Goal: Find contact information: Find contact information

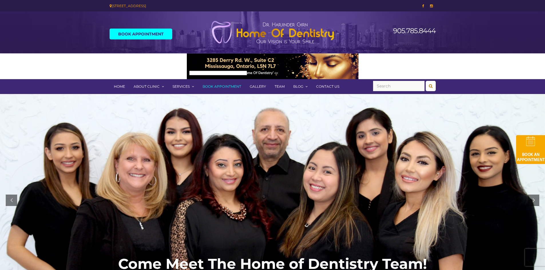
click at [335, 87] on link "Contact Us" at bounding box center [328, 86] width 32 height 15
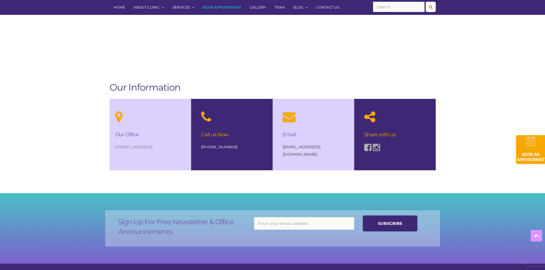
scroll to position [372, 0]
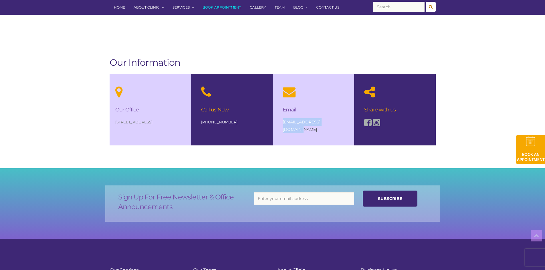
drag, startPoint x: 281, startPoint y: 122, endPoint x: 334, endPoint y: 124, distance: 52.7
click at [334, 124] on div "Email info@homeofdentistry.ca" at bounding box center [313, 109] width 73 height 71
copy link "[EMAIL_ADDRESS][DOMAIN_NAME]"
